Goal: Task Accomplishment & Management: Use online tool/utility

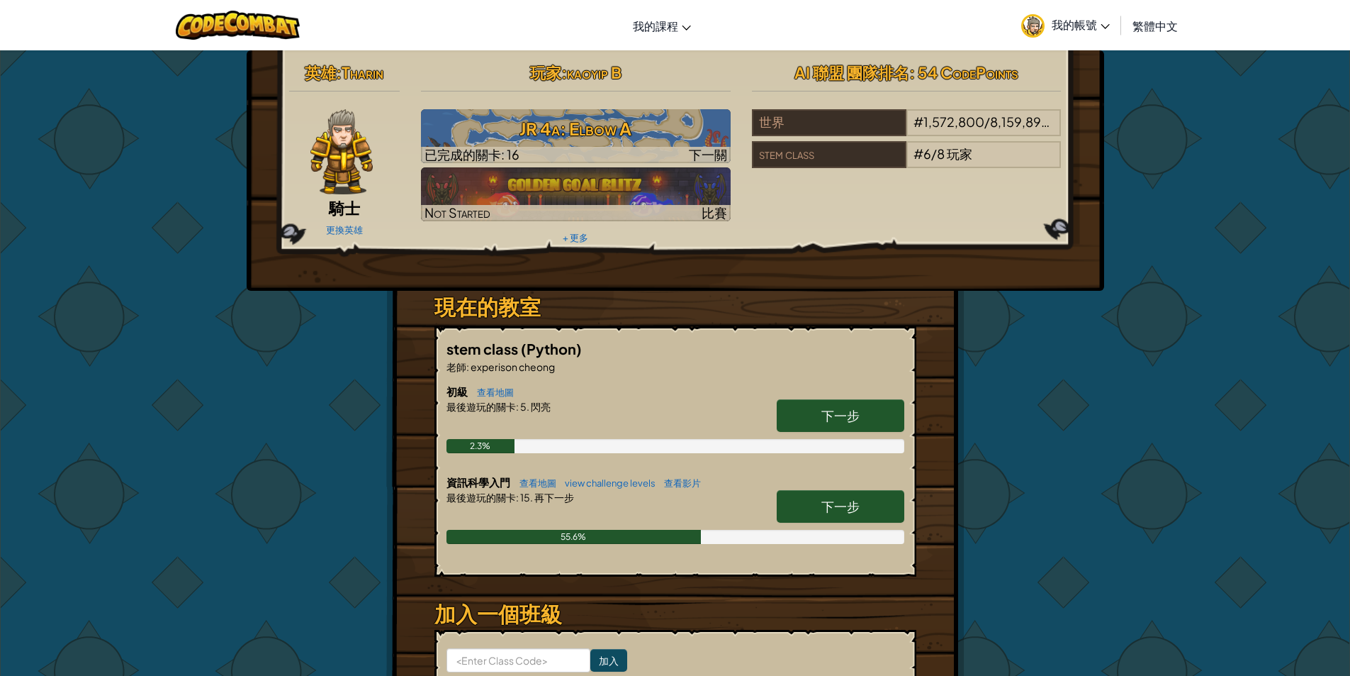
drag, startPoint x: 1183, startPoint y: 289, endPoint x: 1179, endPoint y: 298, distance: 9.2
click at [1183, 289] on div "英雄 : Tharin 騎士 更換英雄 玩家 : kaoyip B JR 4a: Elbow A 已完成的關卡: 16 下一關 Not Started 比賽 …" at bounding box center [675, 417] width 1350 height 734
click at [848, 518] on link "下一步" at bounding box center [841, 506] width 128 height 33
select select "zh-HANT"
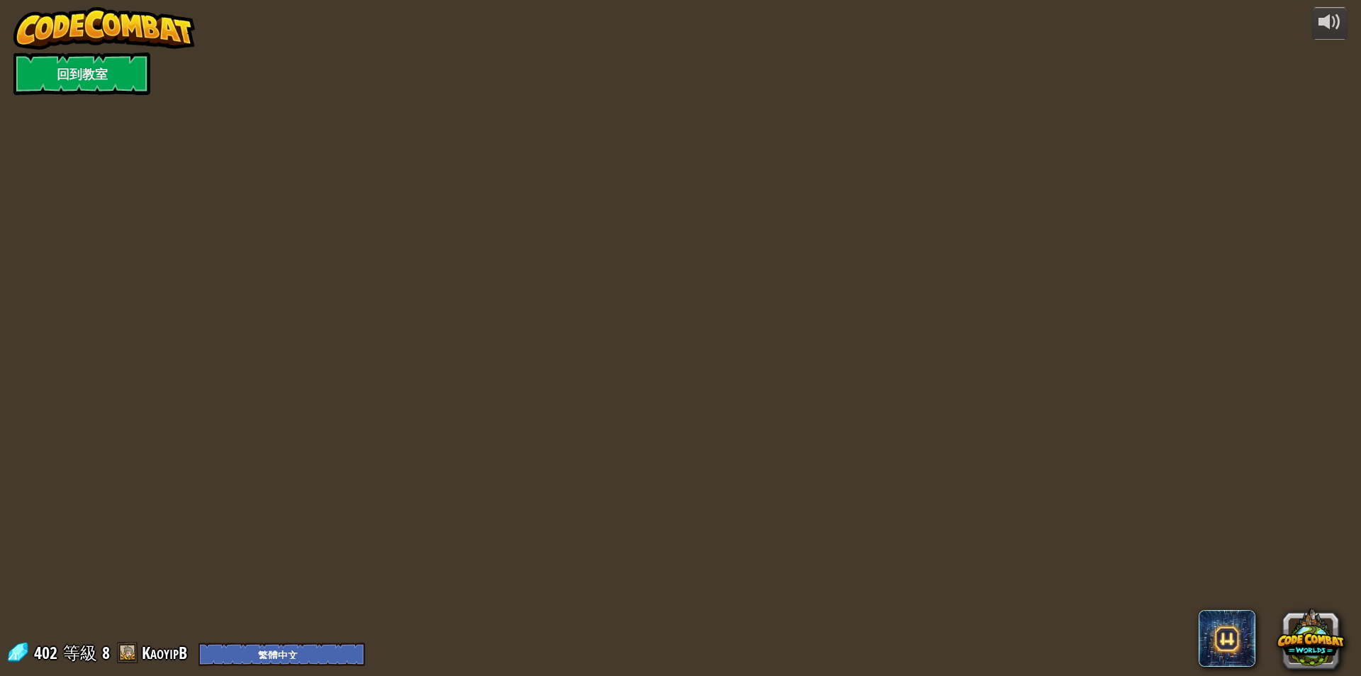
select select "zh-HANT"
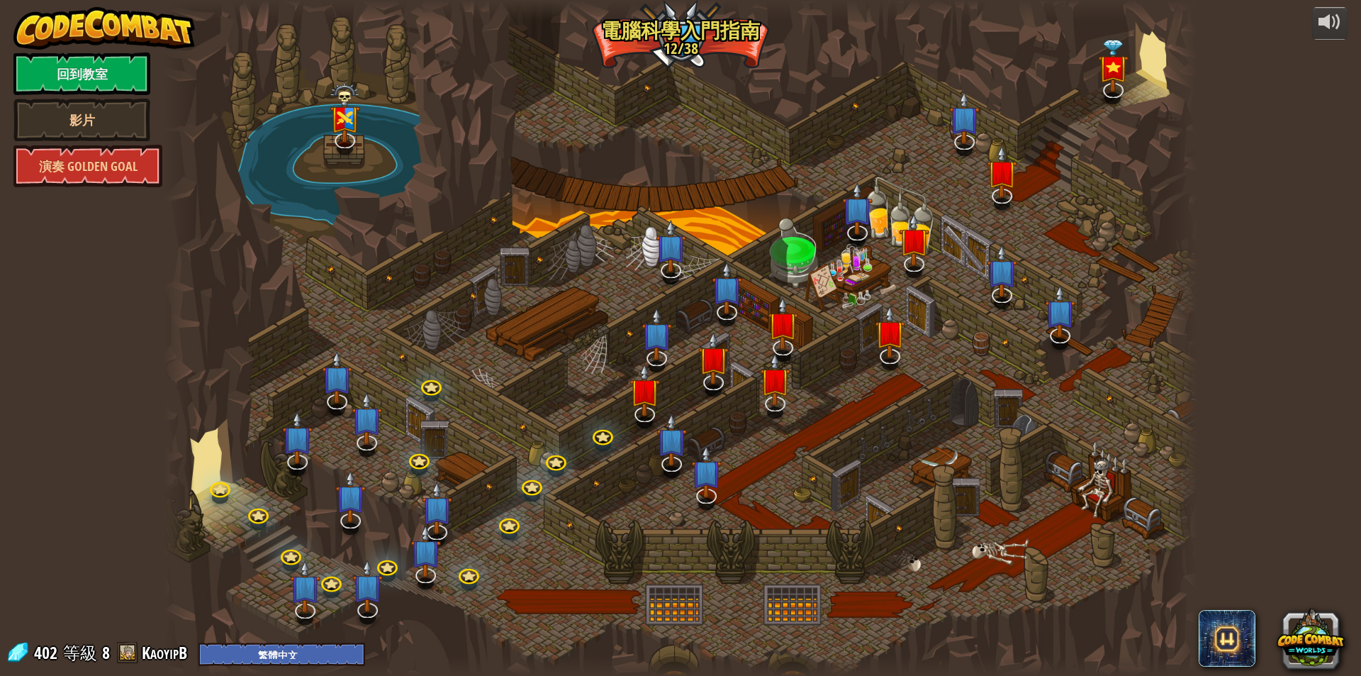
select select "zh-HANT"
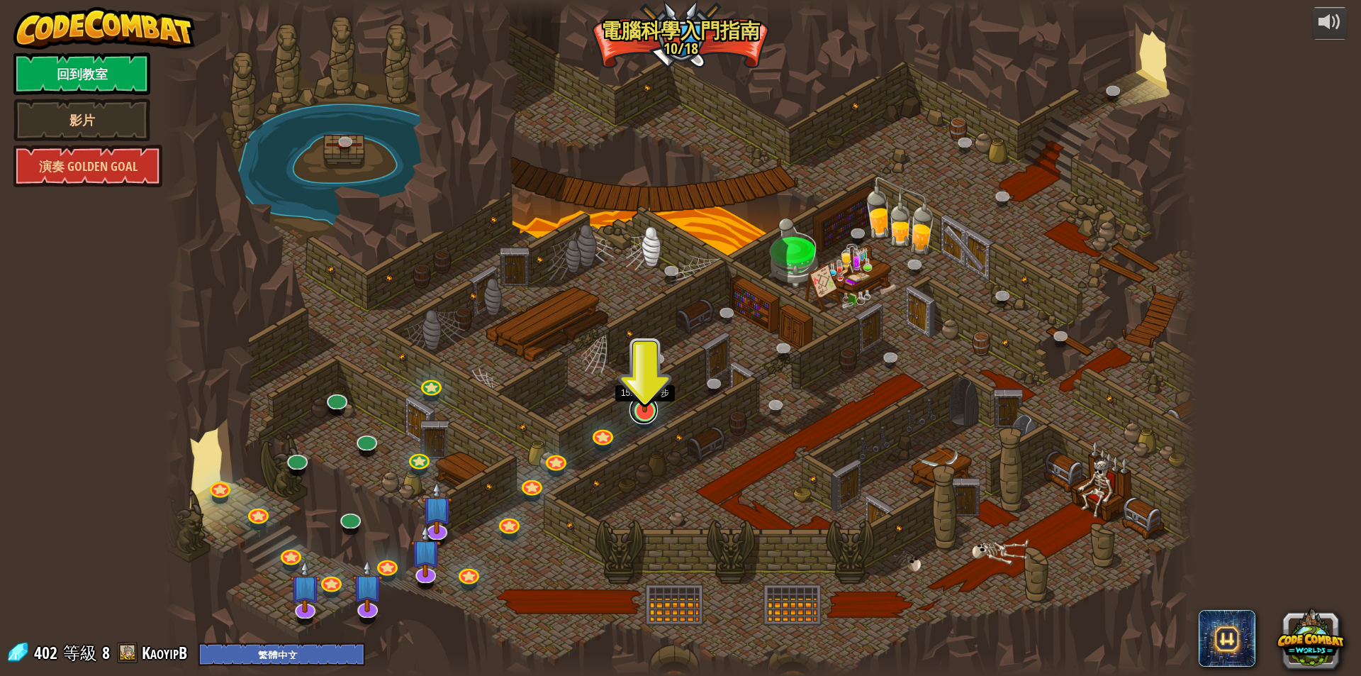
click at [649, 416] on link at bounding box center [643, 410] width 28 height 28
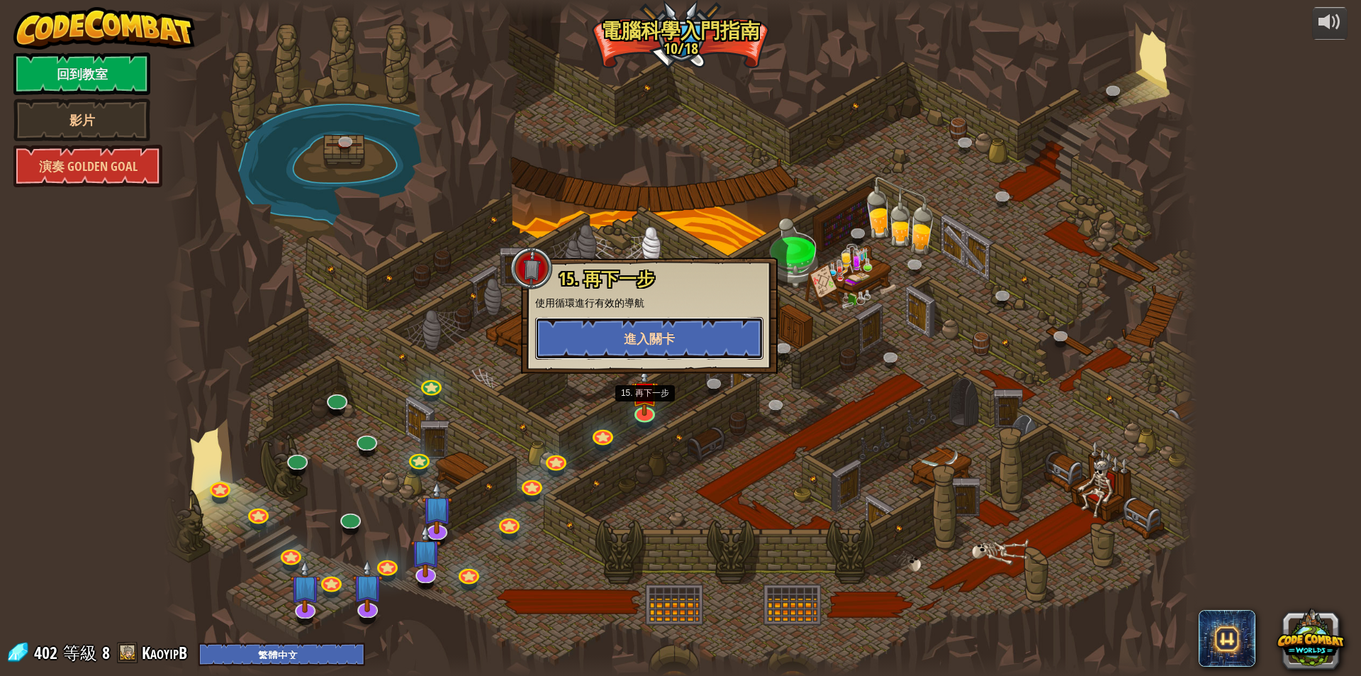
click at [668, 339] on span "進入關卡" at bounding box center [649, 339] width 51 height 18
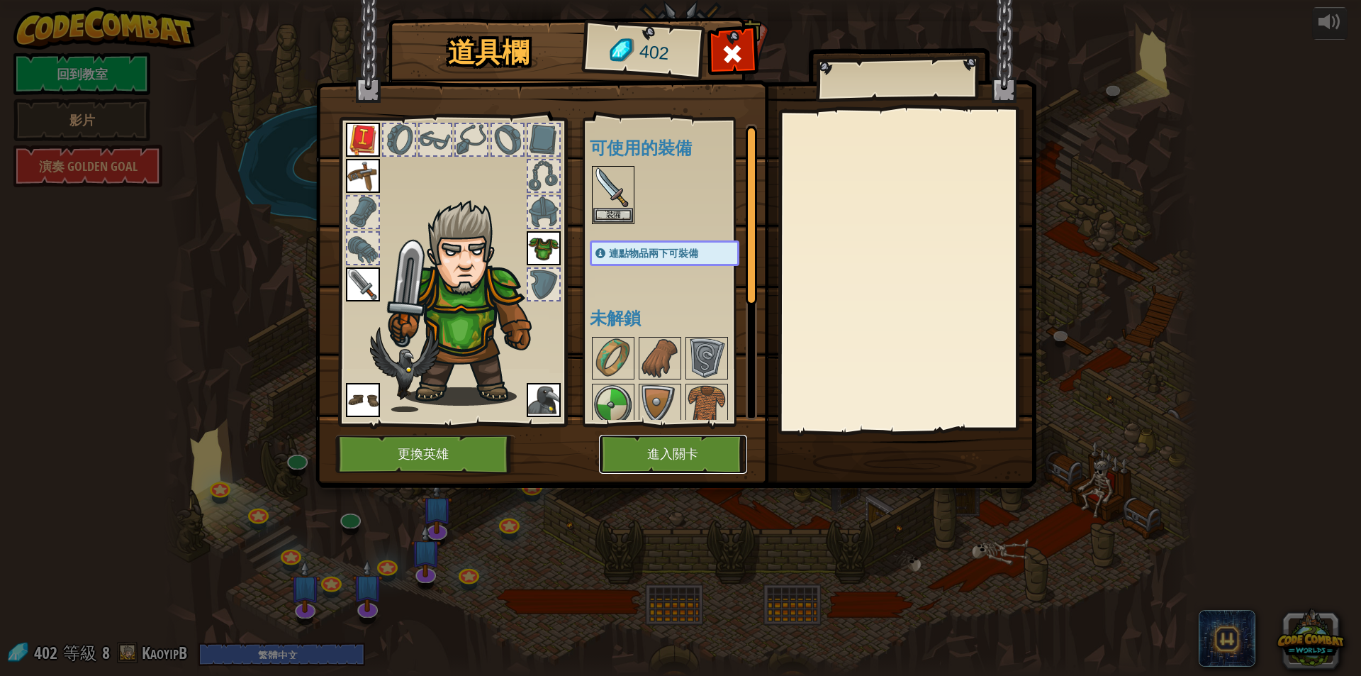
click at [678, 448] on button "進入關卡" at bounding box center [673, 454] width 148 height 39
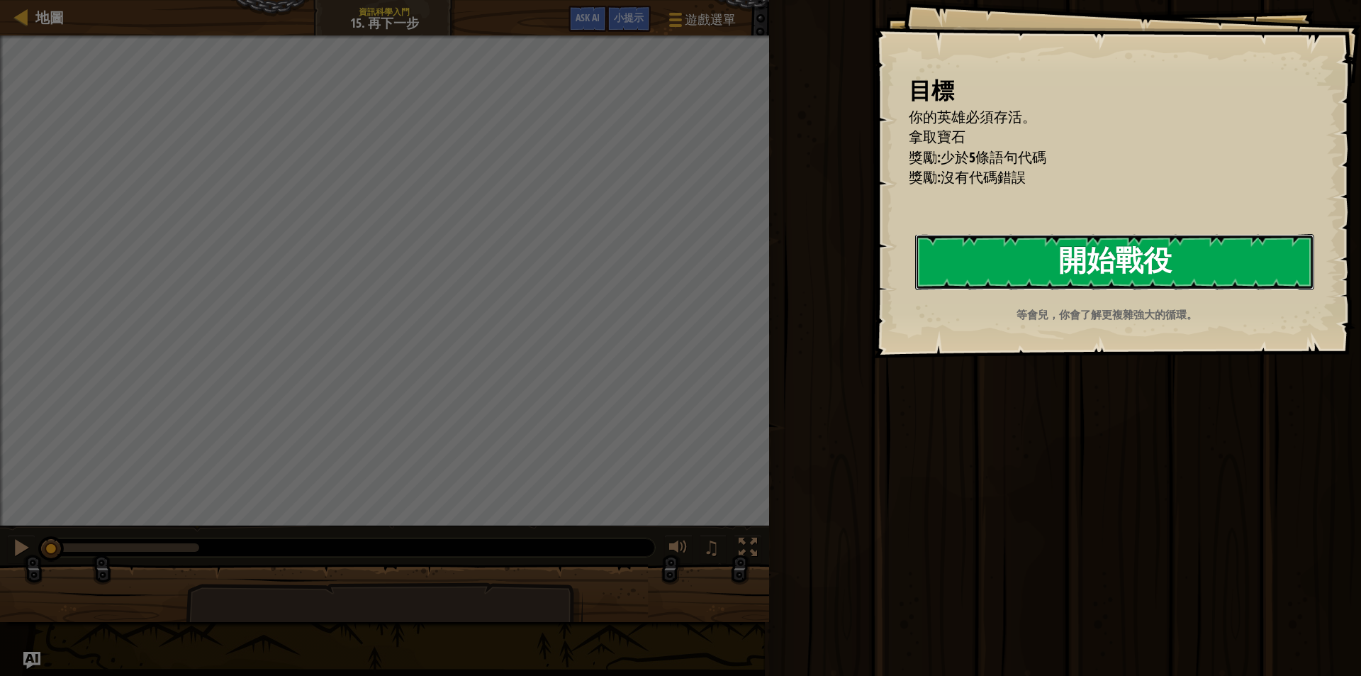
click at [1043, 257] on button "開始戰役" at bounding box center [1114, 262] width 399 height 56
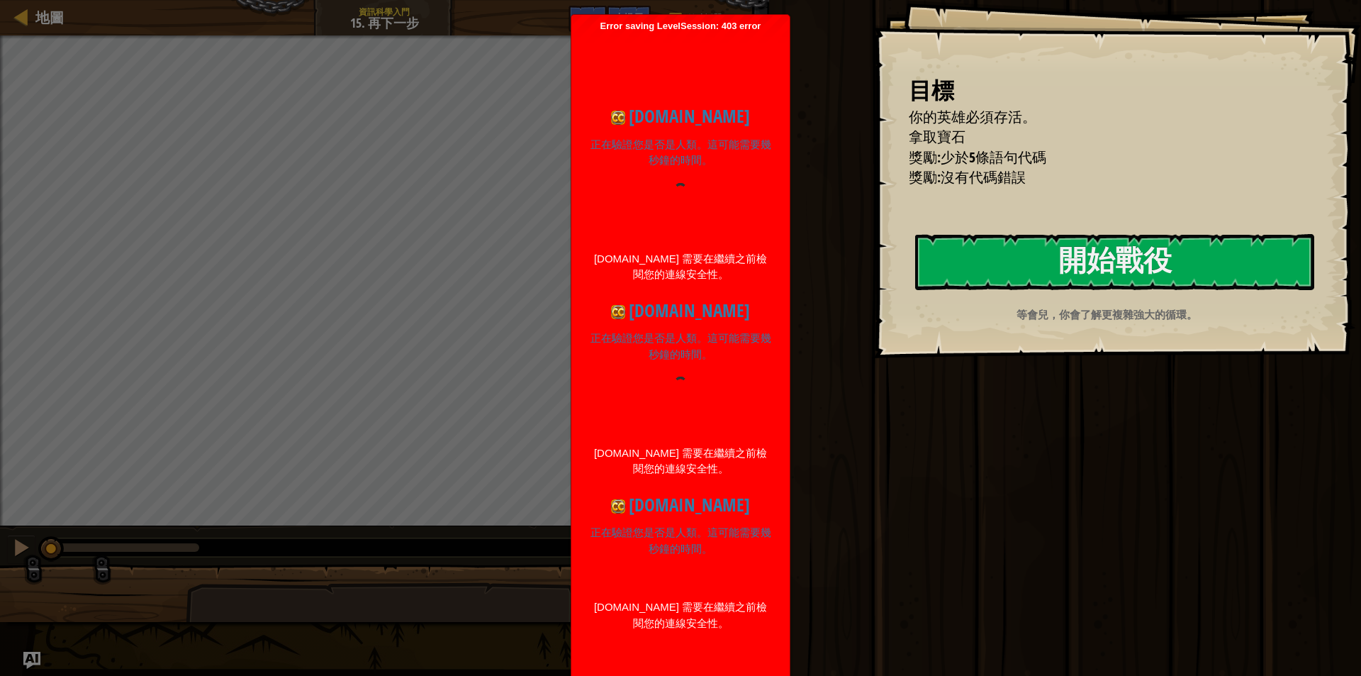
click at [693, 397] on div at bounding box center [680, 403] width 183 height 54
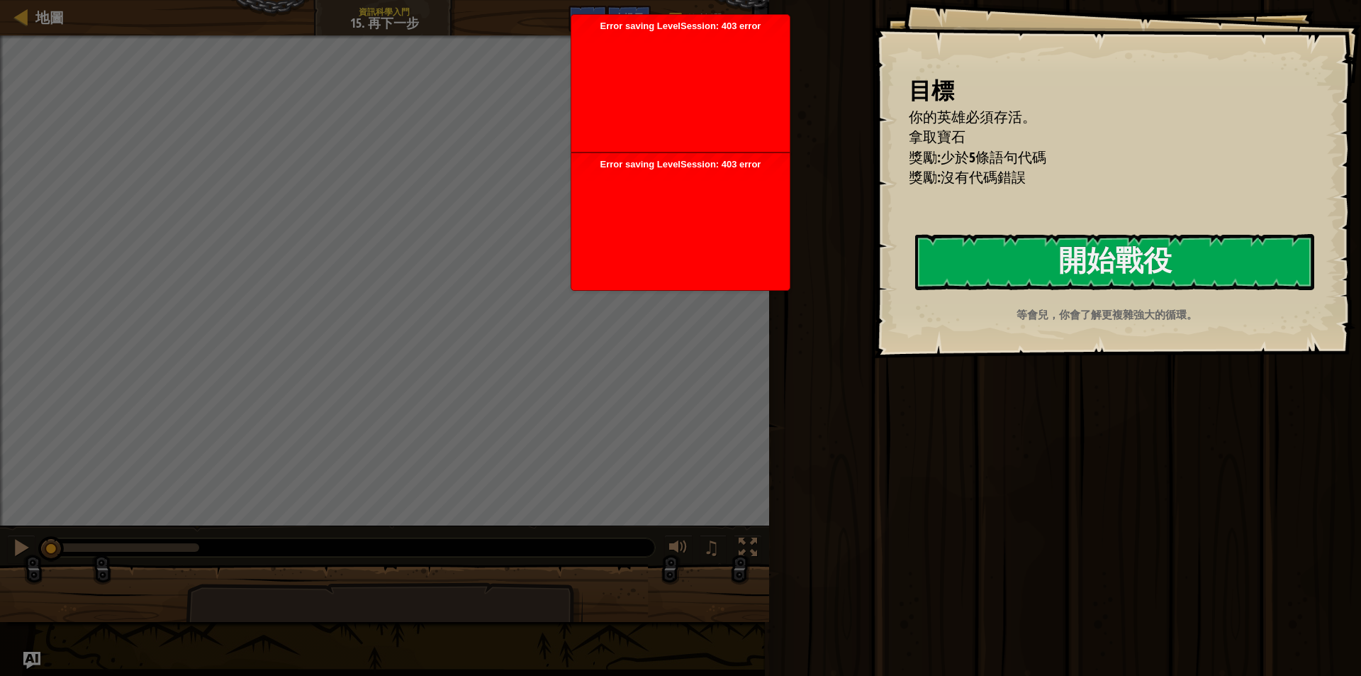
click at [722, 245] on div at bounding box center [680, 226] width 204 height 113
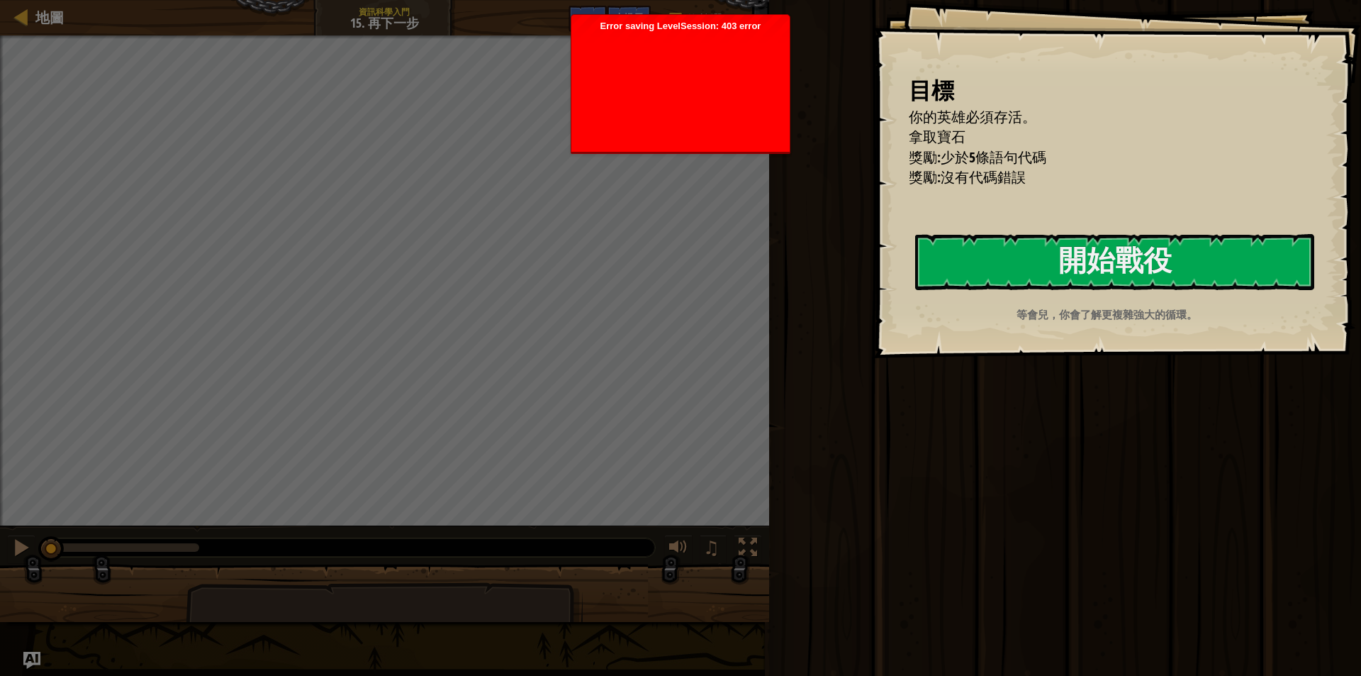
click at [694, 106] on div at bounding box center [680, 88] width 204 height 113
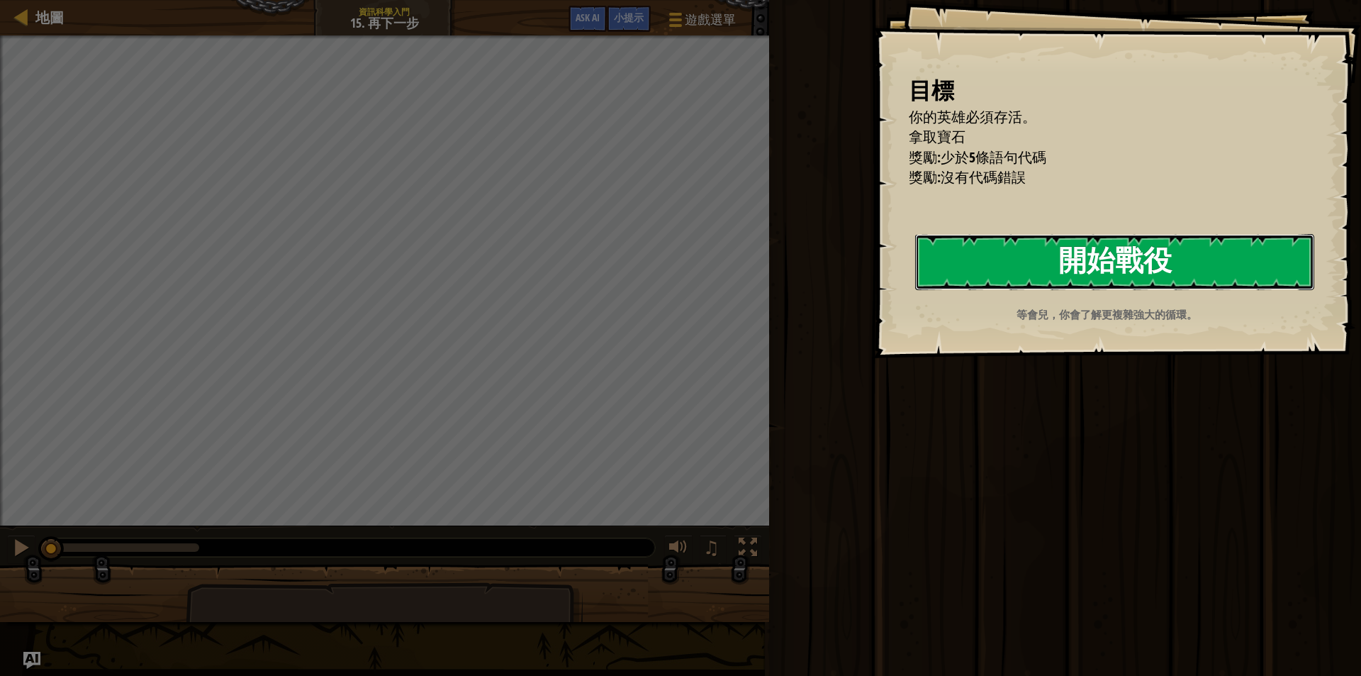
click at [1021, 258] on button "開始戰役" at bounding box center [1114, 262] width 399 height 56
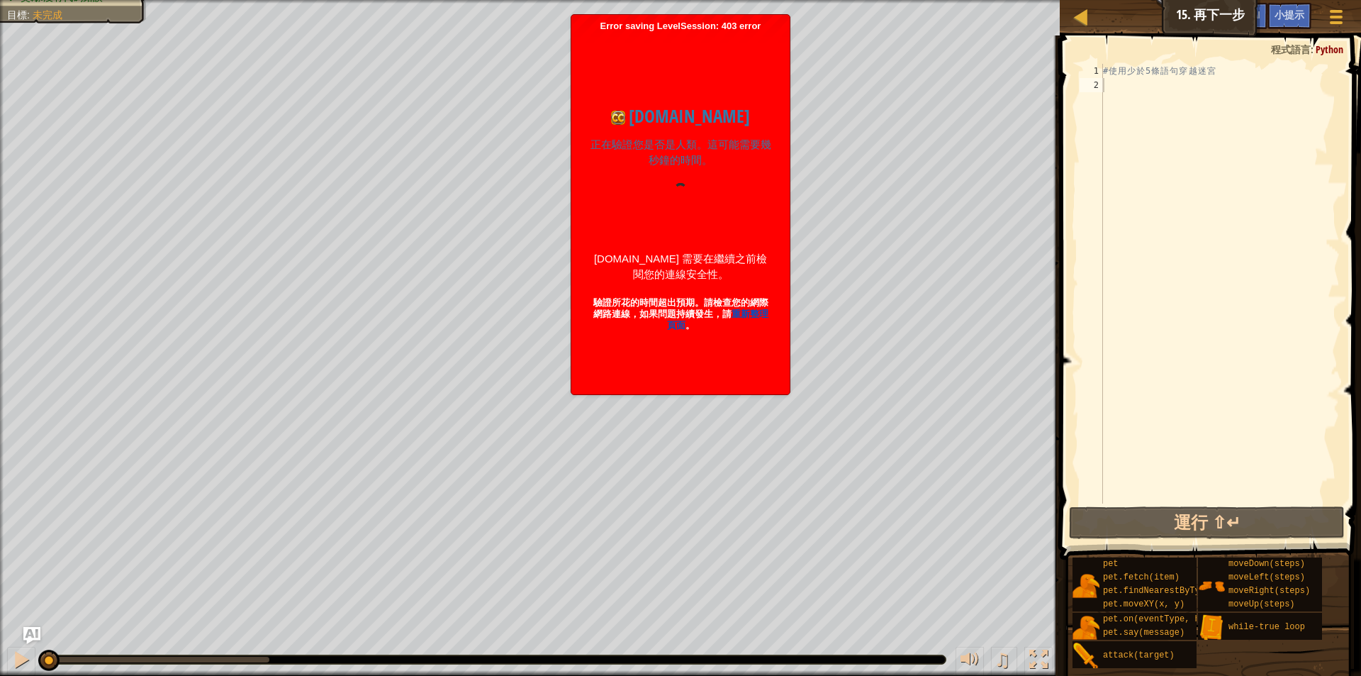
drag, startPoint x: 723, startPoint y: 274, endPoint x: 575, endPoint y: 244, distance: 151.2
click at [575, 244] on div "Error saving LevelSession: 403 error Just a moment... codecombat.com 正在驗證您是否是人類…" at bounding box center [680, 204] width 218 height 379
copy div "[DOMAIN_NAME] 需要在繼續之前檢閱您的連線安全性。"
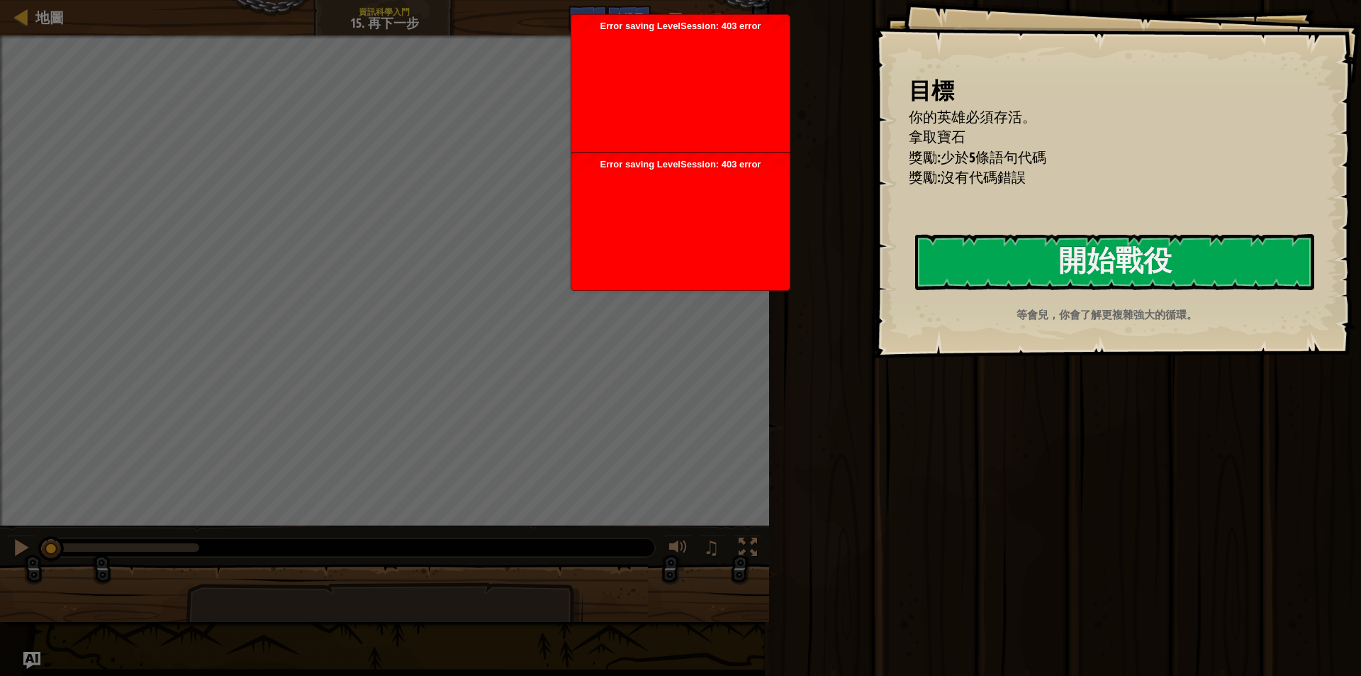
click at [756, 212] on div at bounding box center [680, 226] width 204 height 113
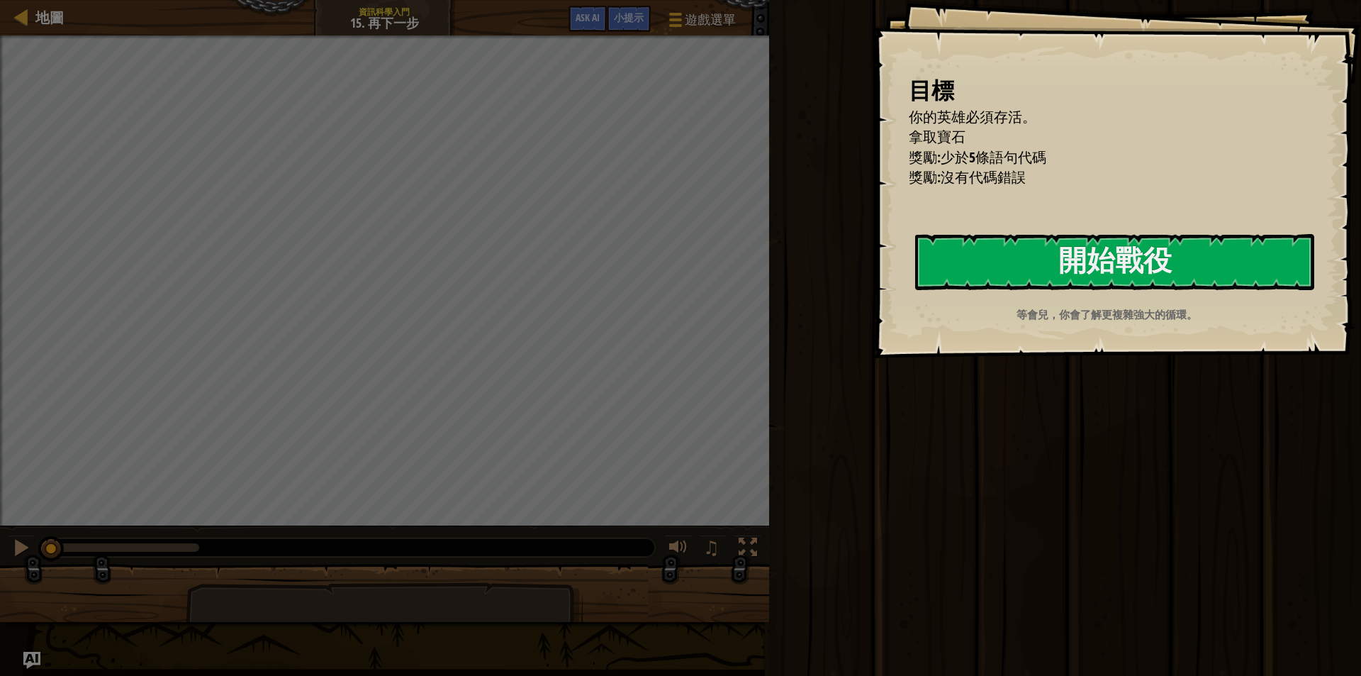
drag, startPoint x: 767, startPoint y: 26, endPoint x: 566, endPoint y: 26, distance: 200.6
click at [1013, 274] on button "開始戰役" at bounding box center [1114, 262] width 399 height 56
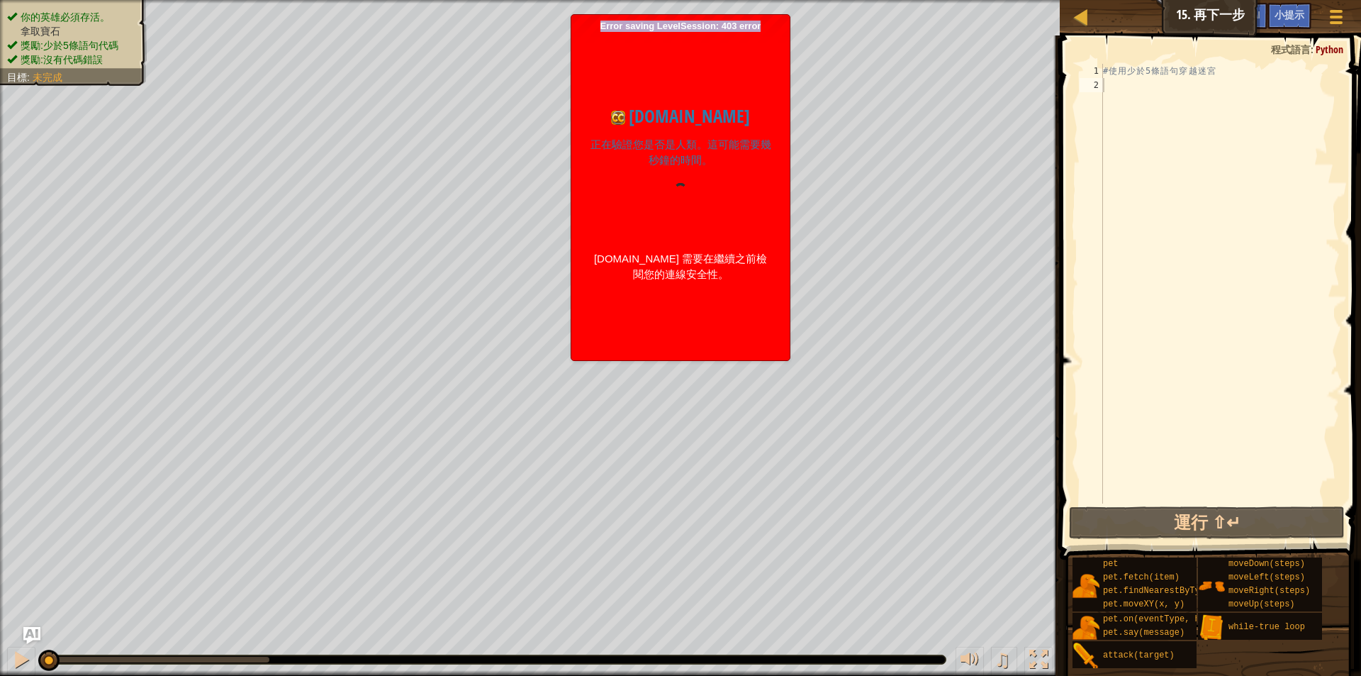
drag, startPoint x: 760, startPoint y: 18, endPoint x: 573, endPoint y: 23, distance: 187.2
click at [573, 23] on div "Error saving LevelSession: 403 error Just a moment... codecombat.com 正在驗證您是否是人類…" at bounding box center [680, 187] width 218 height 345
copy span "Error saving LevelSession: 403 error"
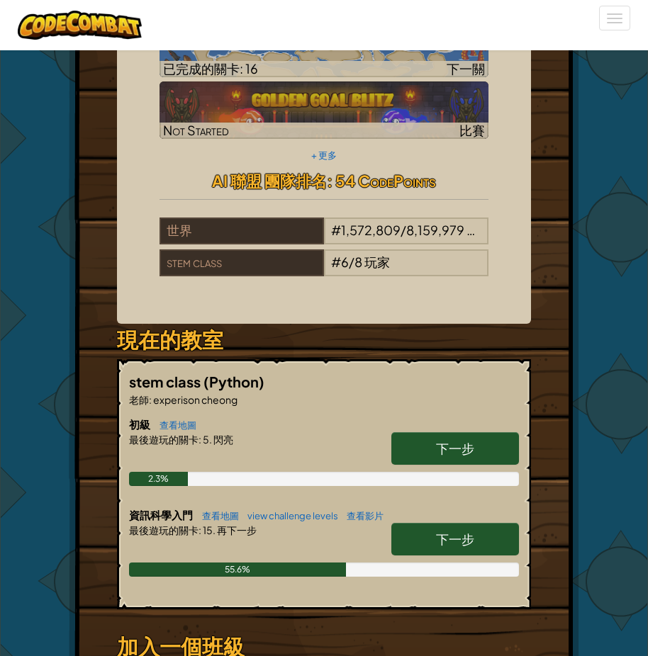
scroll to position [213, 0]
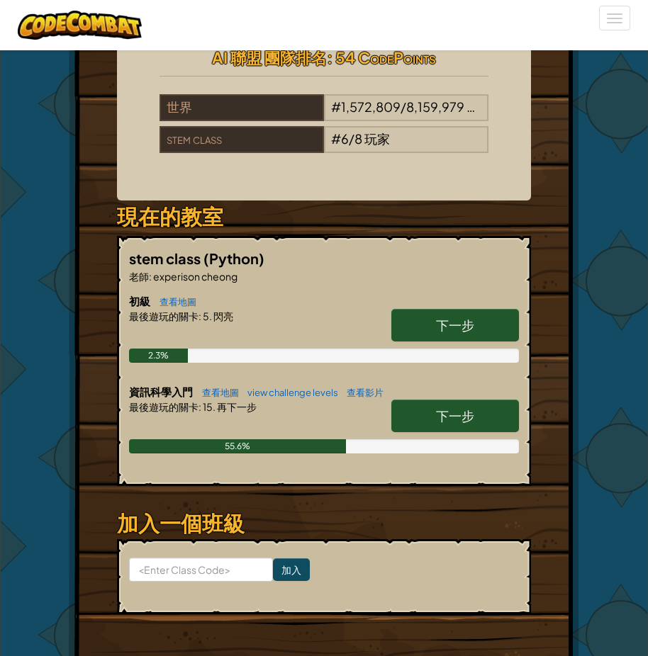
click at [452, 424] on span "下一步" at bounding box center [455, 416] width 38 height 16
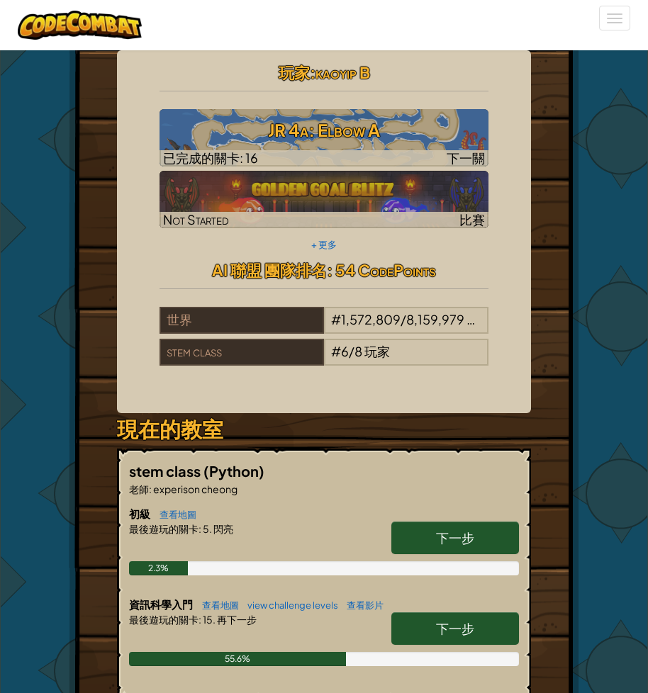
select select "zh-HANT"
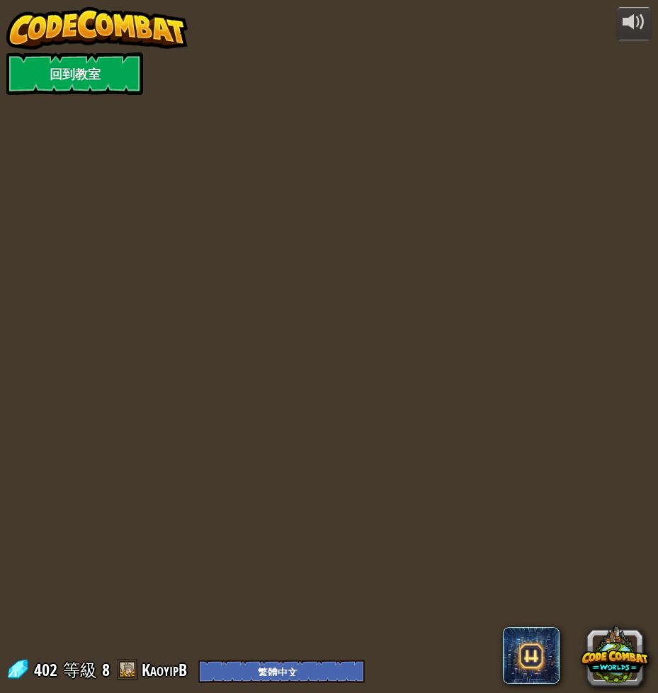
select select "zh-HANT"
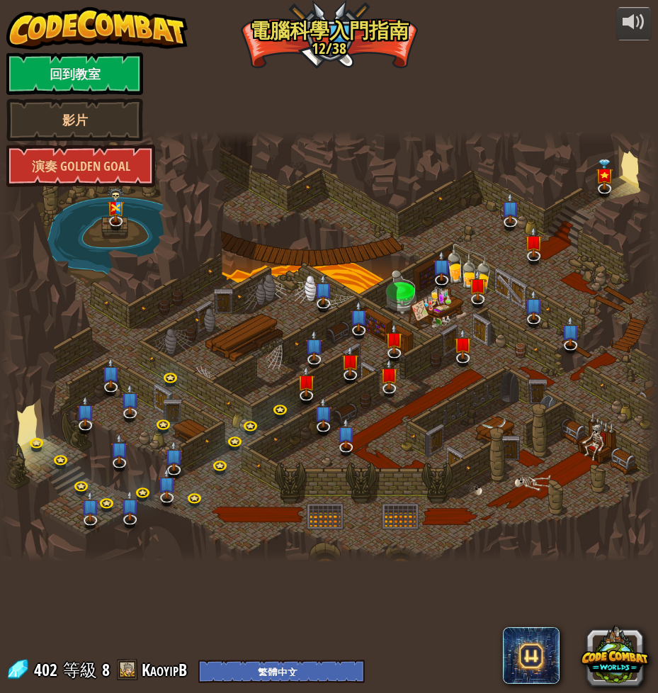
select select "zh-HANT"
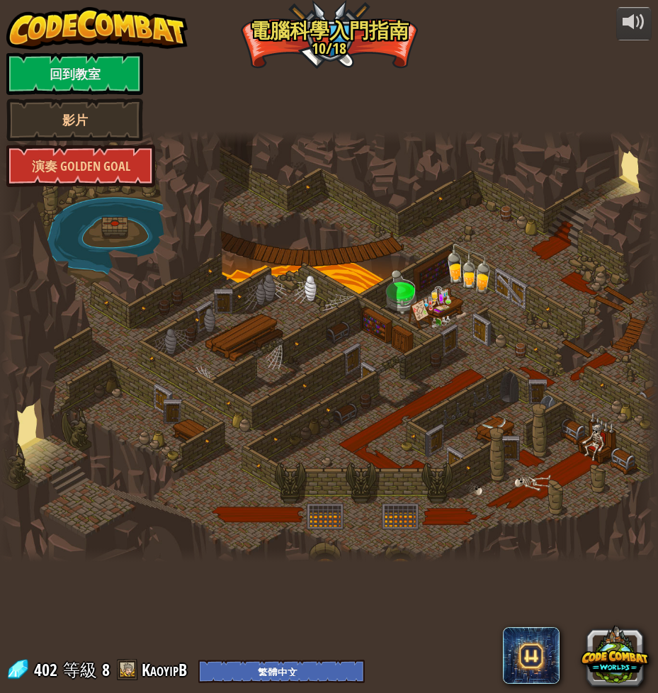
select select "zh-HANT"
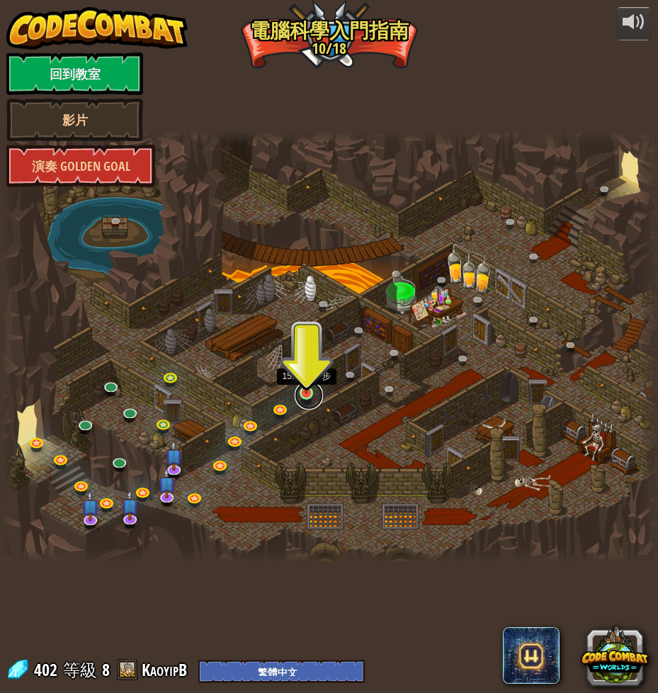
click at [301, 398] on link at bounding box center [309, 395] width 28 height 28
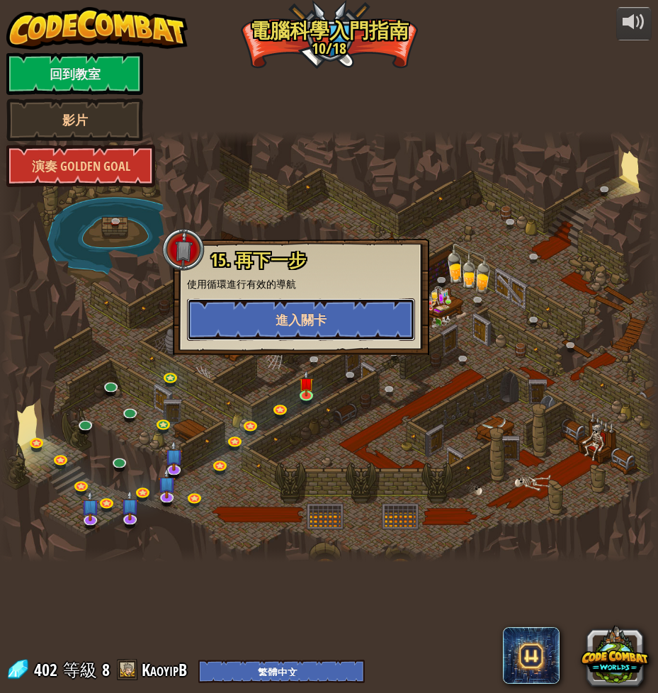
click at [309, 320] on span "進入關卡" at bounding box center [301, 320] width 51 height 18
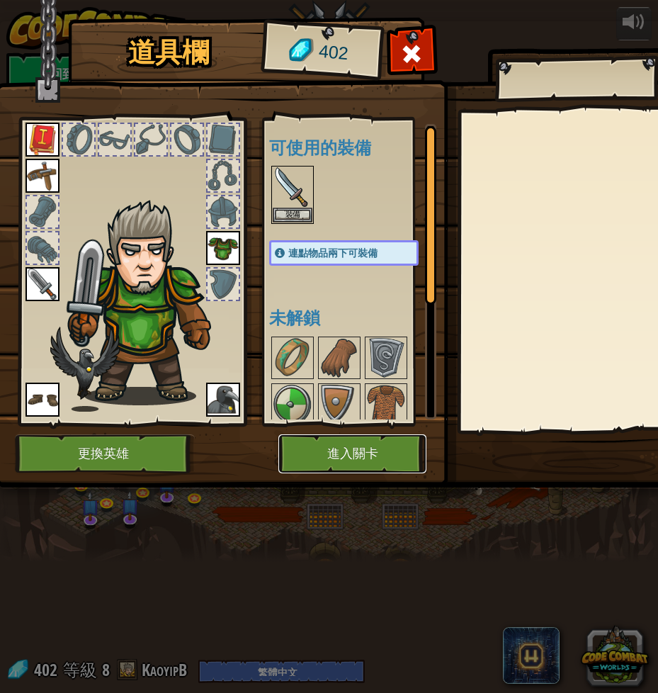
click at [349, 449] on button "進入關卡" at bounding box center [353, 454] width 148 height 39
